Goal: Information Seeking & Learning: Learn about a topic

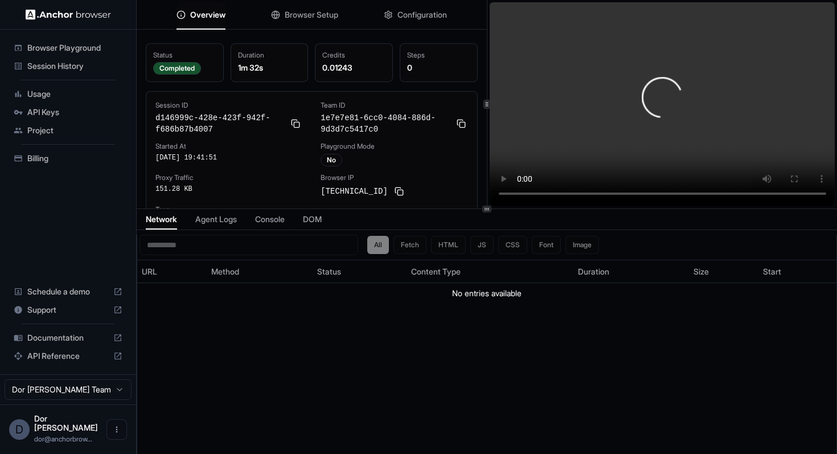
click at [489, 206] on icon at bounding box center [487, 209] width 6 height 6
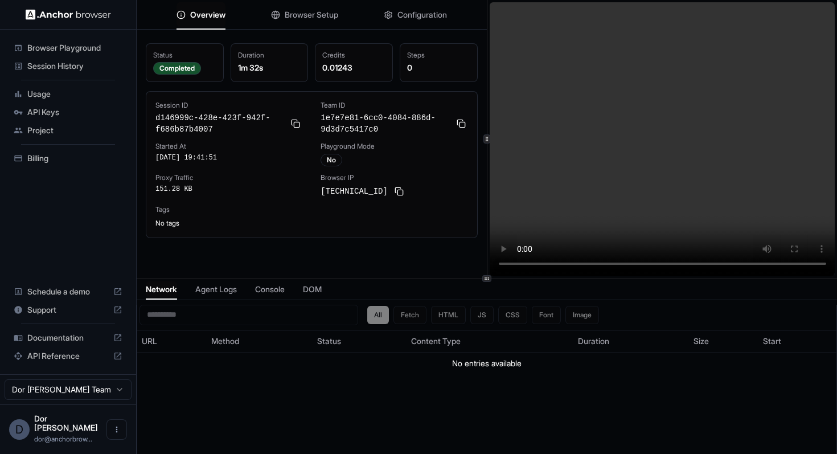
click at [488, 279] on icon at bounding box center [487, 279] width 6 height 6
click at [215, 290] on span "Agent Logs" at bounding box center [216, 289] width 42 height 11
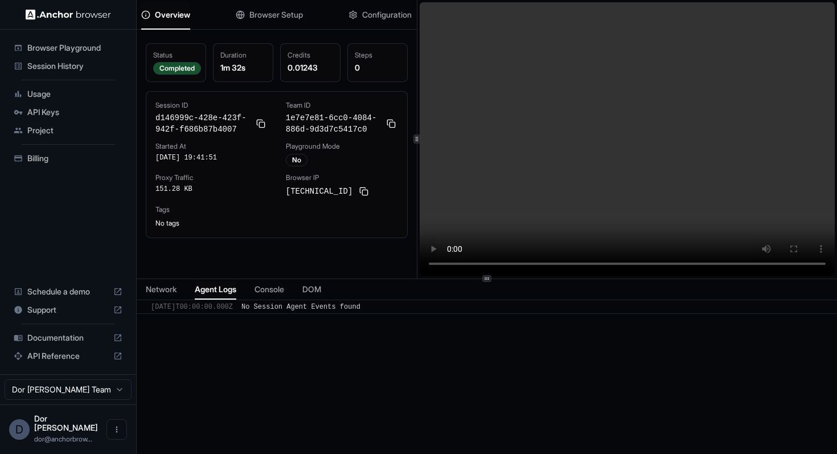
click at [417, 276] on div at bounding box center [417, 139] width 1 height 279
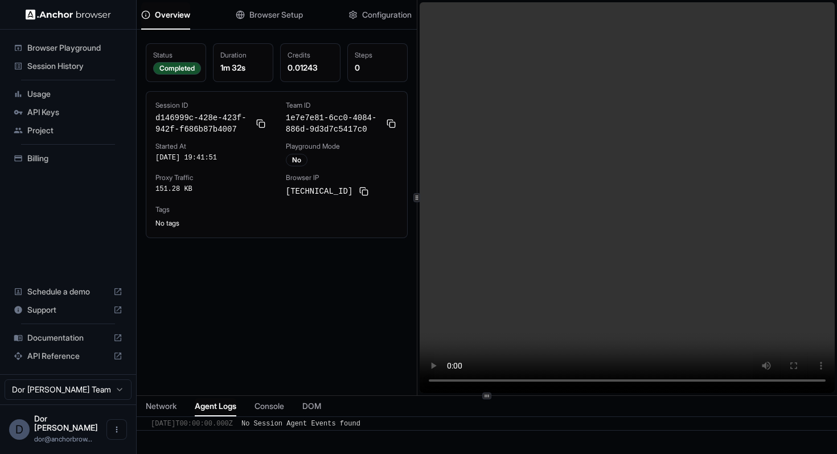
click at [553, 395] on div at bounding box center [487, 395] width 701 height 1
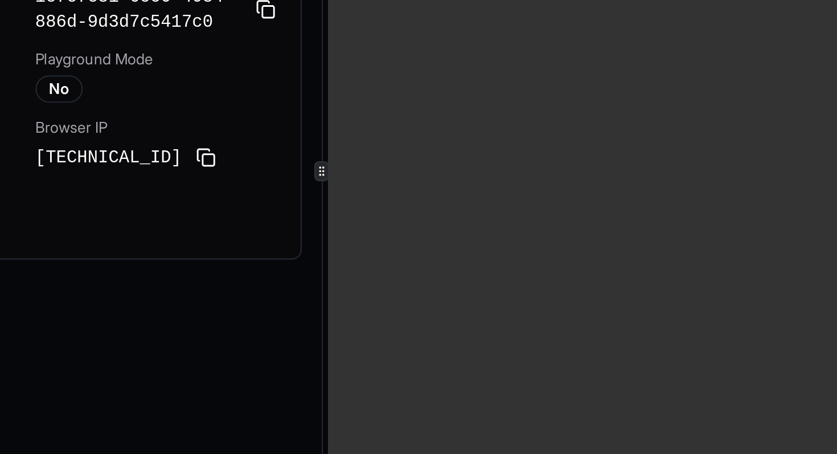
click at [485, 232] on video at bounding box center [627, 197] width 415 height 391
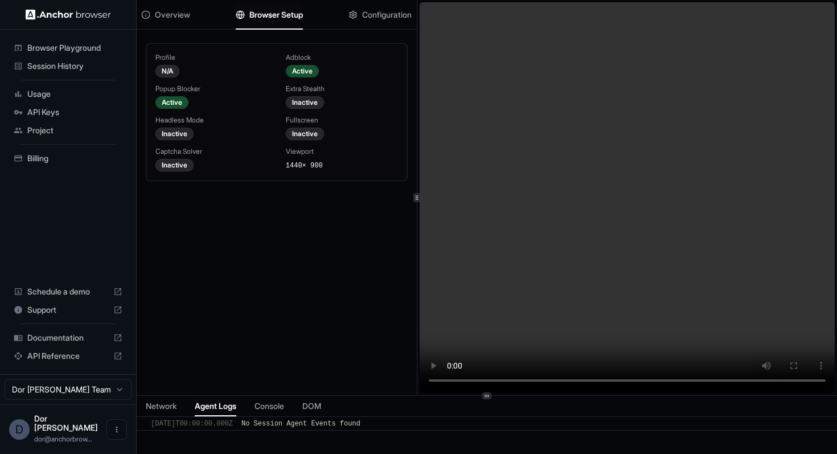
click at [277, 18] on span "Browser Setup" at bounding box center [276, 14] width 54 height 11
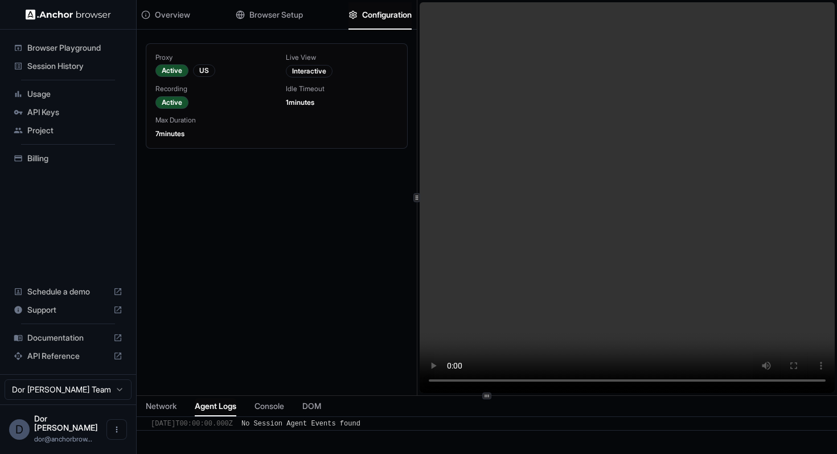
click at [389, 14] on span "Configuration" at bounding box center [387, 14] width 50 height 11
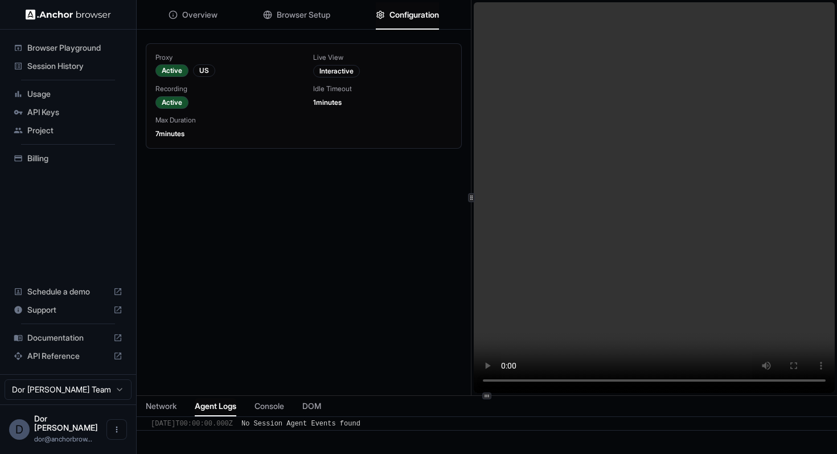
click at [472, 200] on div at bounding box center [471, 197] width 7 height 9
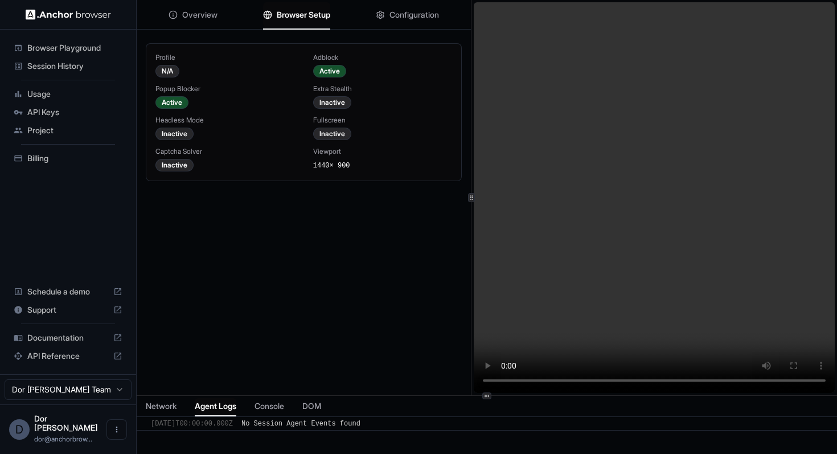
click at [303, 14] on span "Browser Setup" at bounding box center [304, 14] width 54 height 11
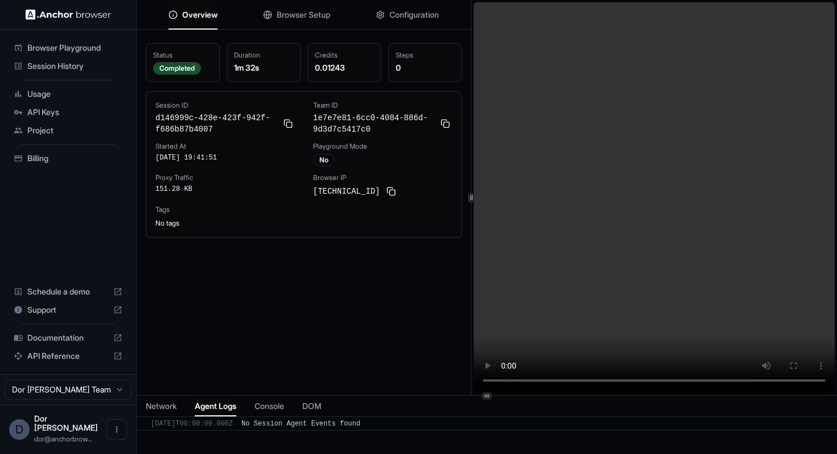
click at [187, 11] on span "Overview" at bounding box center [199, 14] width 35 height 11
click at [289, 127] on button at bounding box center [288, 124] width 14 height 14
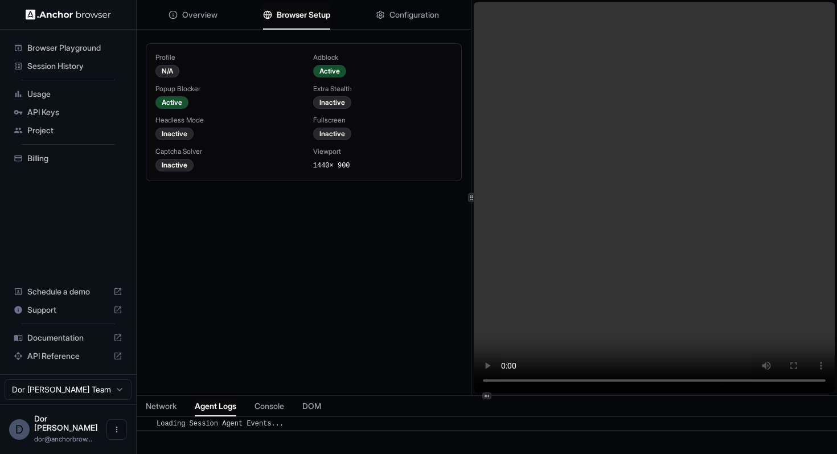
click at [295, 11] on span "Browser Setup" at bounding box center [304, 14] width 54 height 11
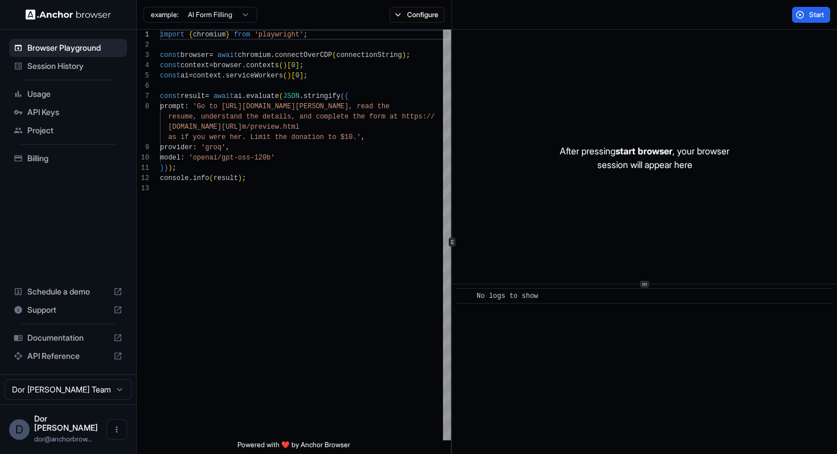
scroll to position [72, 0]
